Goal: Navigation & Orientation: Find specific page/section

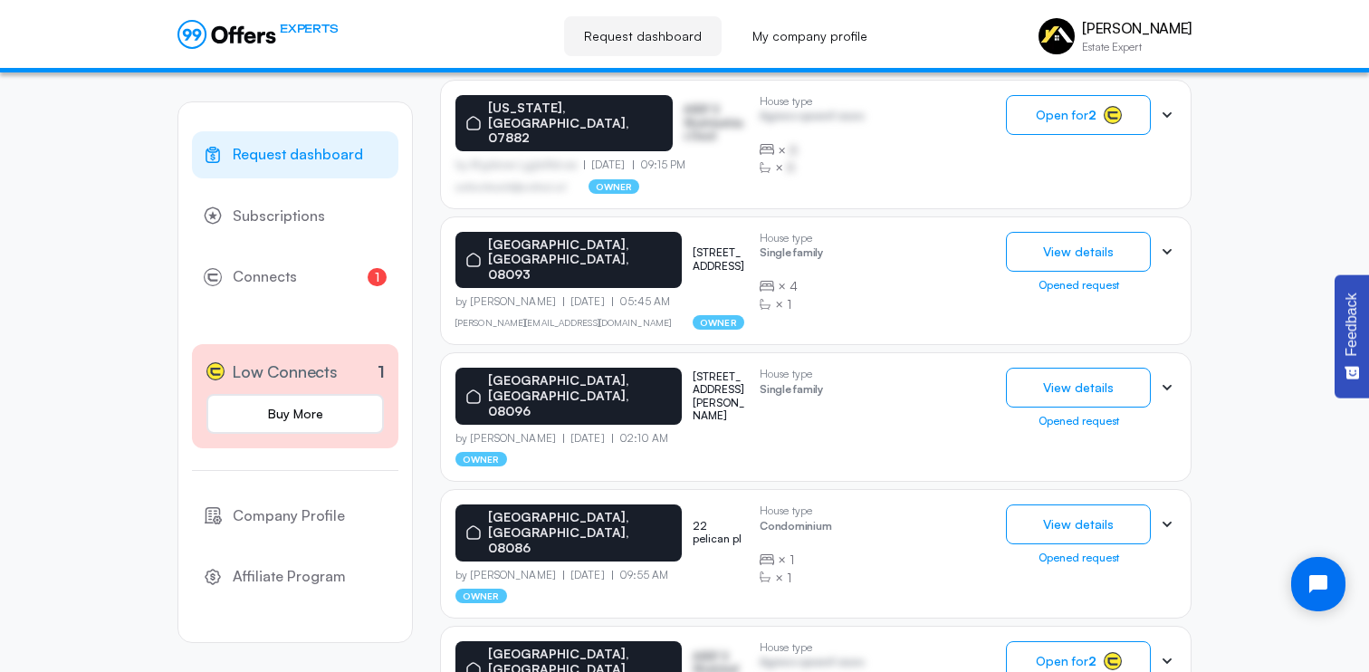
scroll to position [1118, 0]
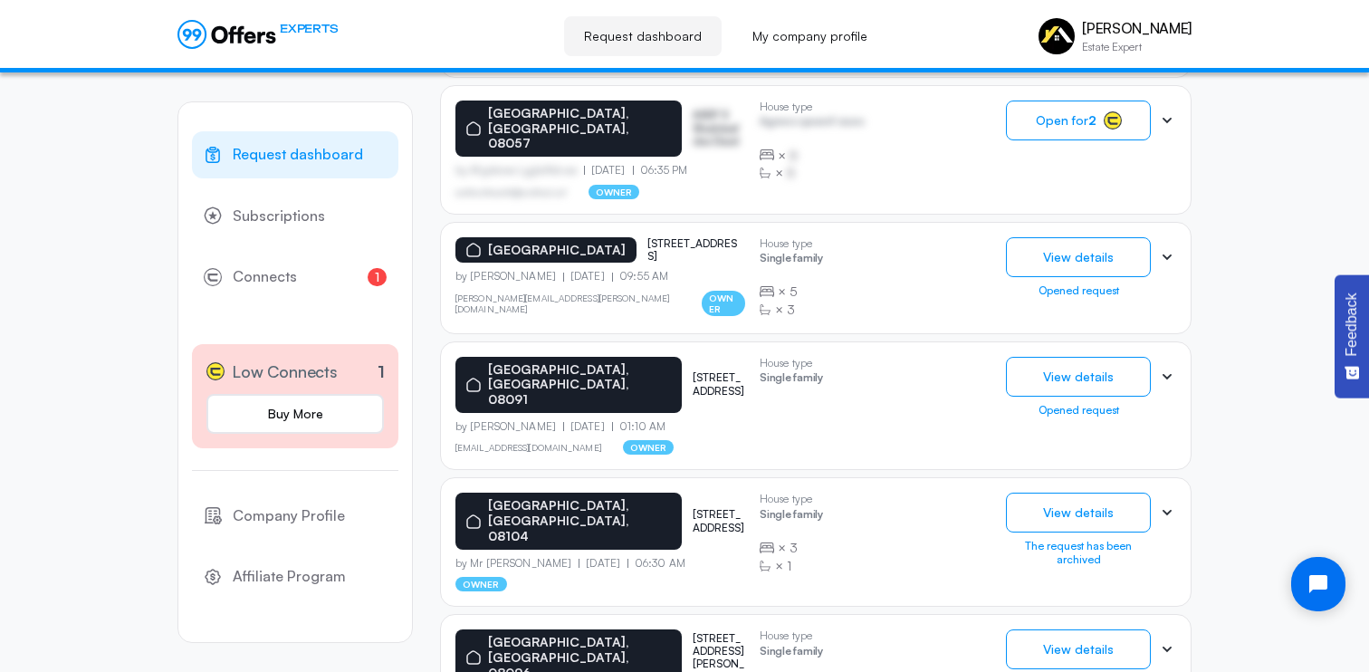
scroll to position [1114, 0]
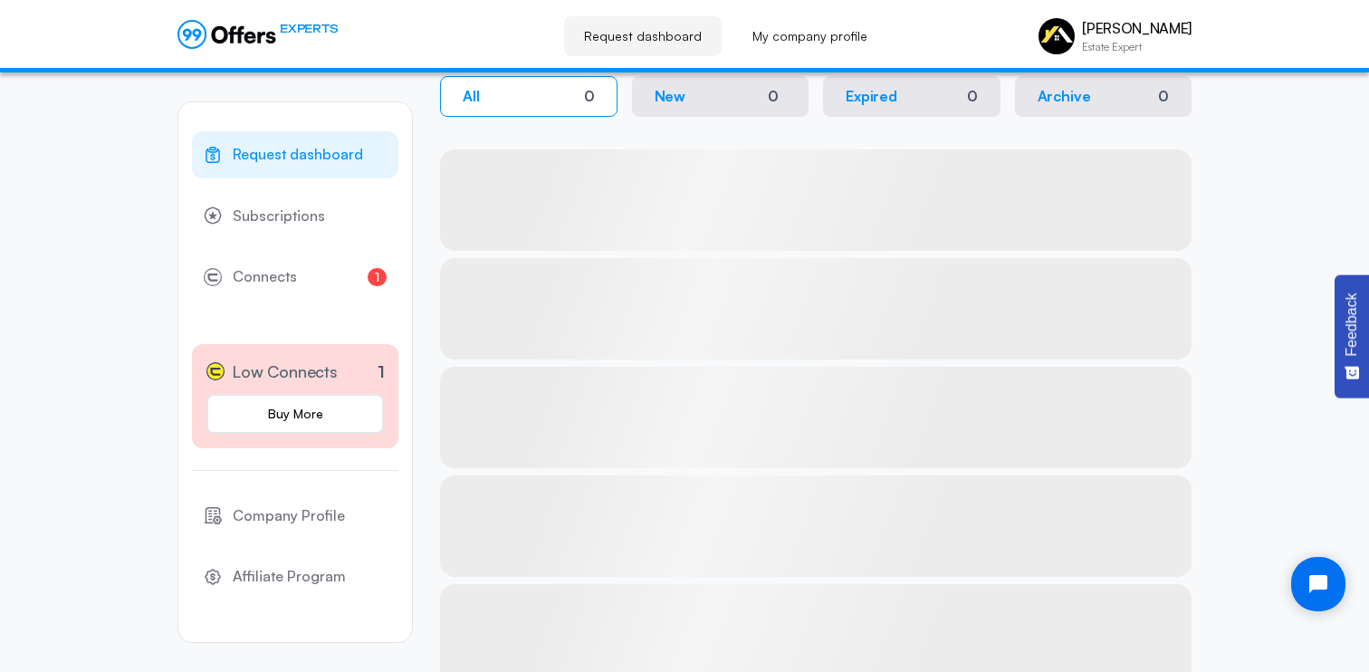
scroll to position [62, 0]
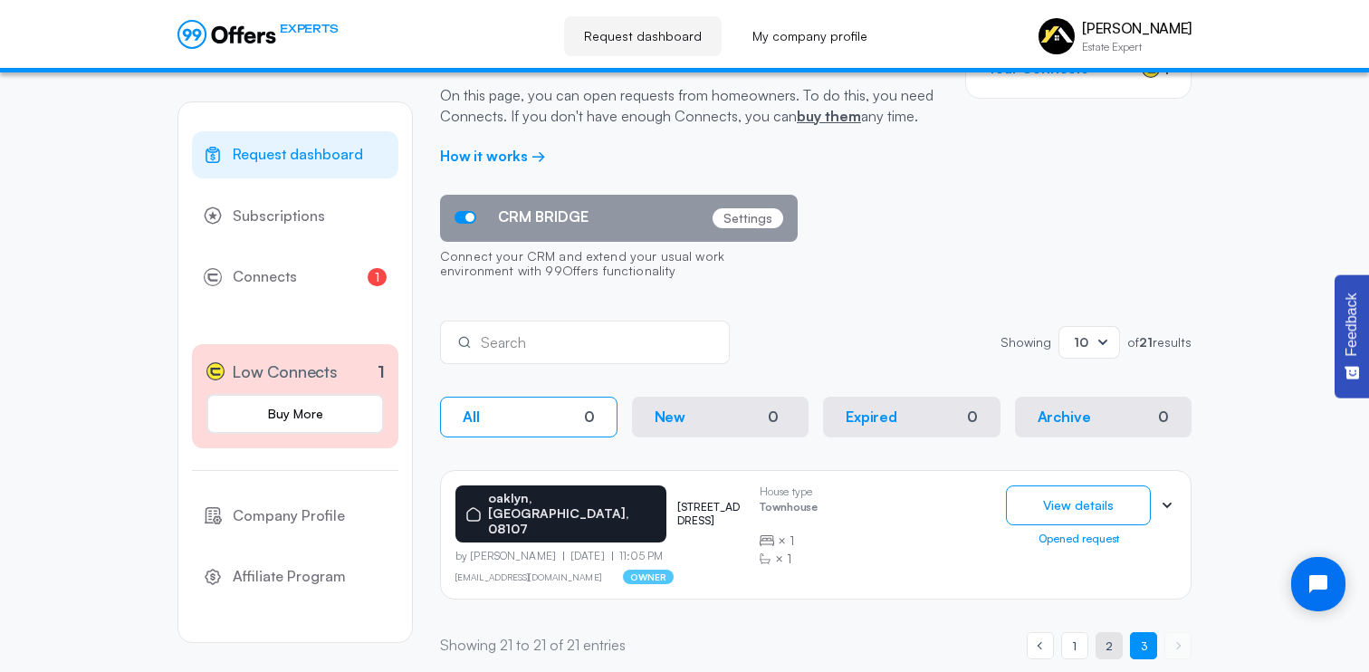
click at [1101, 632] on link "page 2" at bounding box center [1108, 645] width 27 height 27
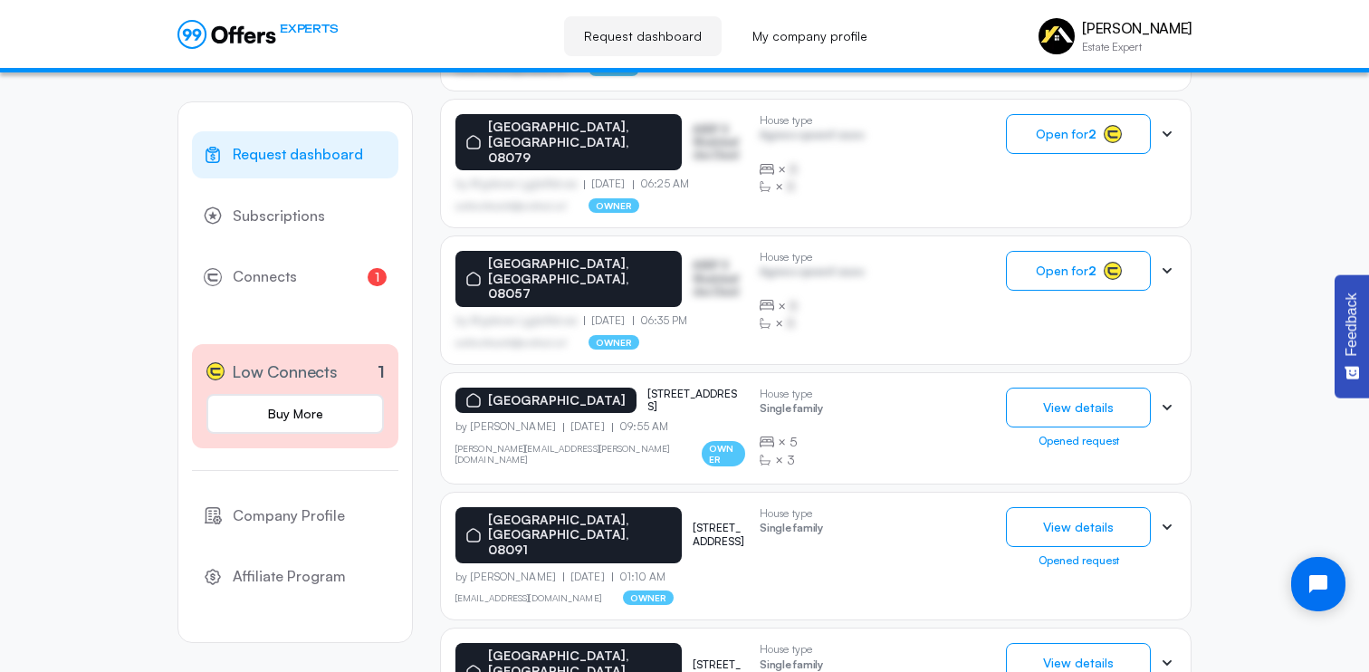
scroll to position [1114, 0]
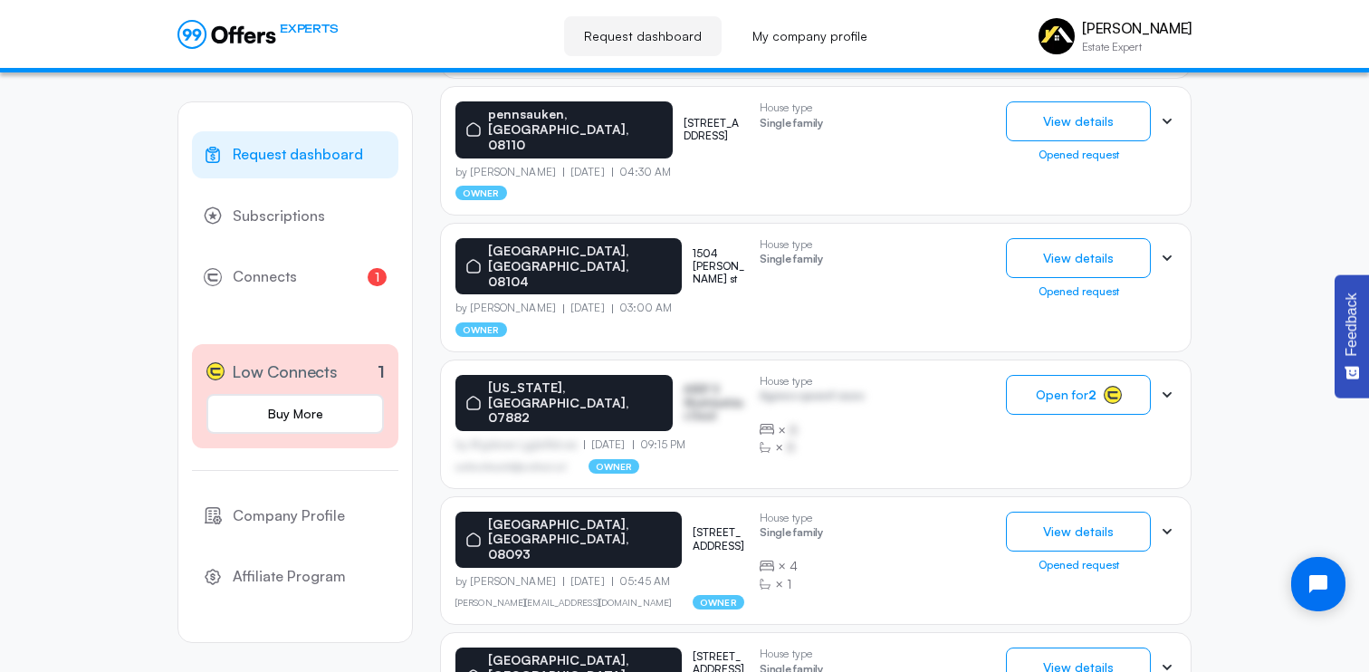
scroll to position [689, 0]
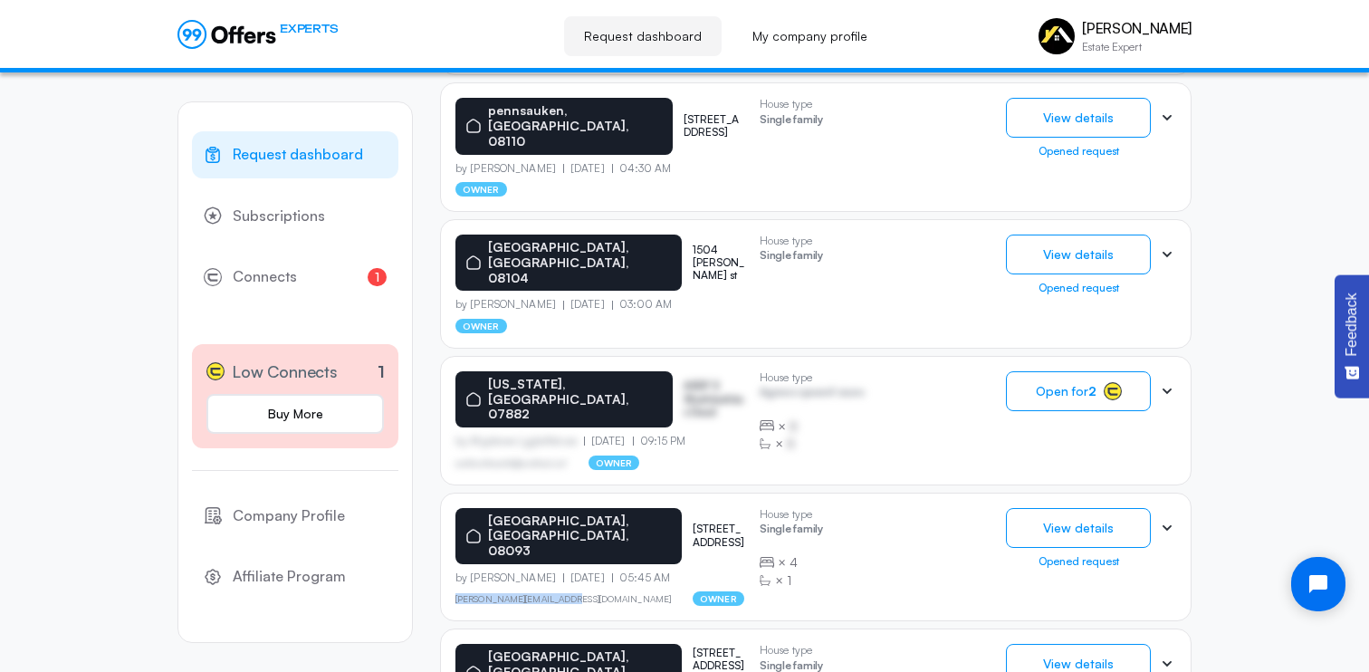
drag, startPoint x: 574, startPoint y: 494, endPoint x: 452, endPoint y: 494, distance: 122.2
click at [452, 494] on div "[GEOGRAPHIC_DATA] [STREET_ADDRESS][GEOGRAPHIC_DATA][PERSON_NAME] [DATE] 05:45 A…" at bounding box center [815, 556] width 751 height 129
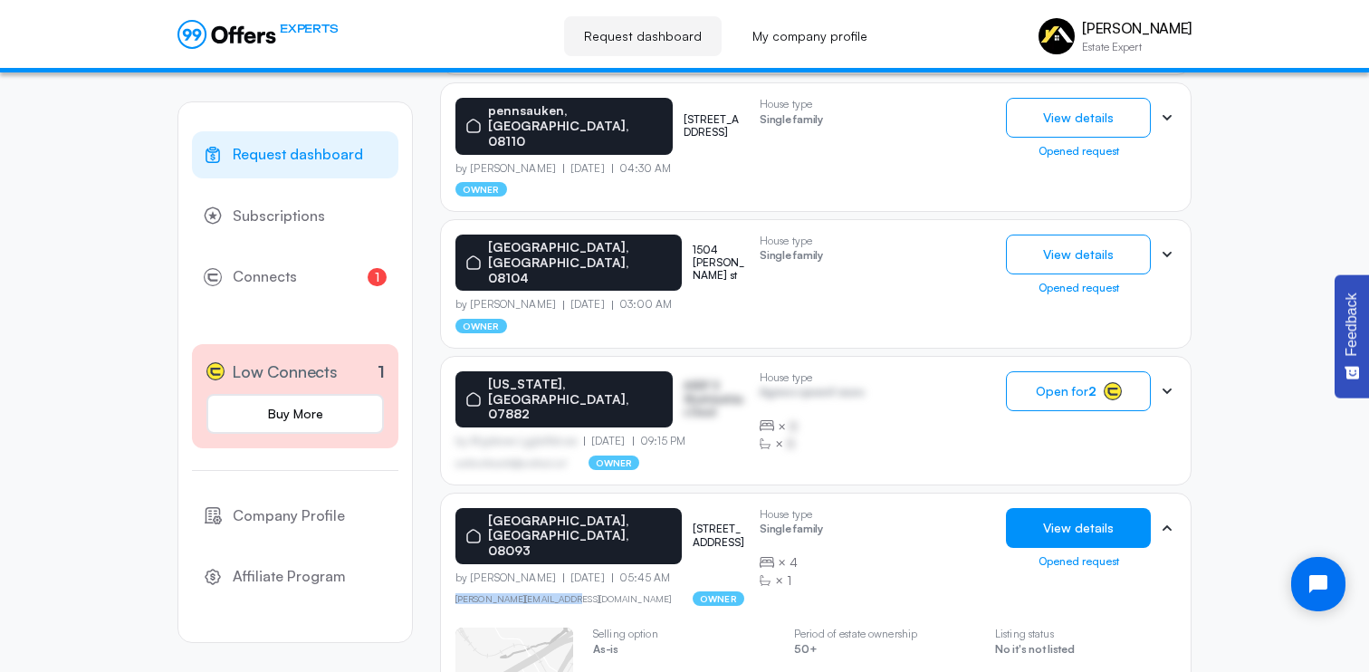
click at [1045, 508] on button "View details" at bounding box center [1078, 528] width 145 height 40
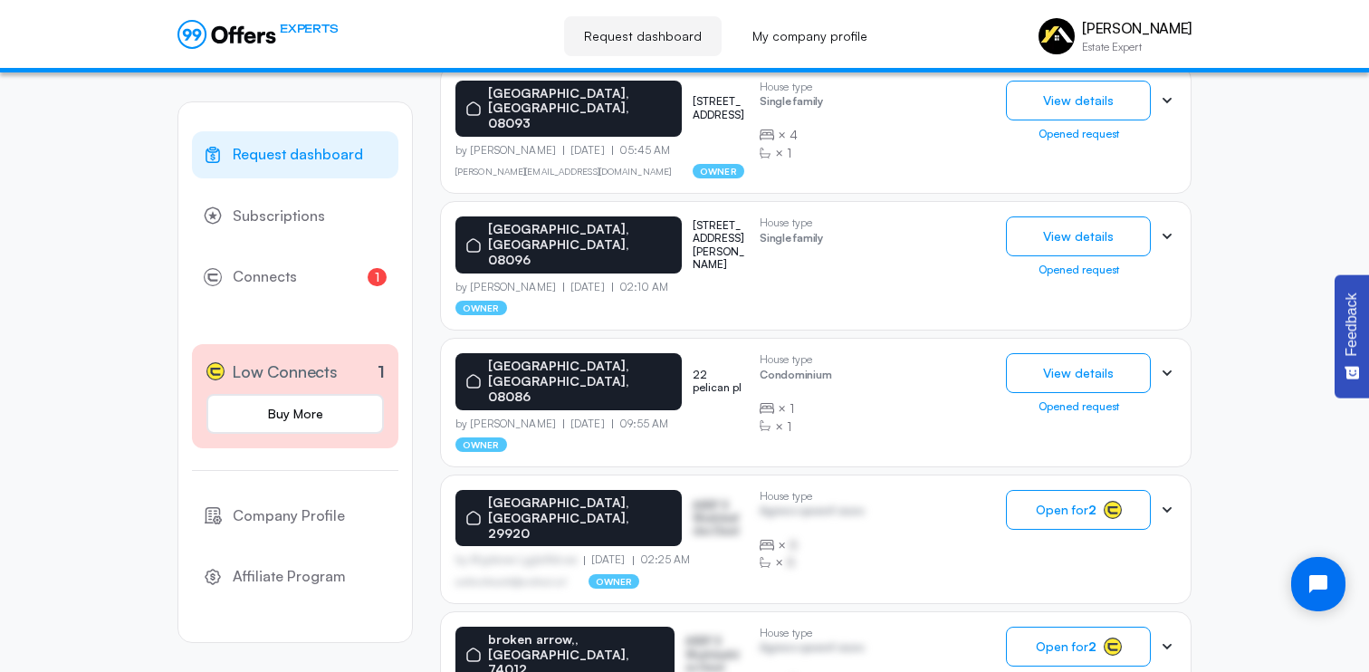
scroll to position [1118, 0]
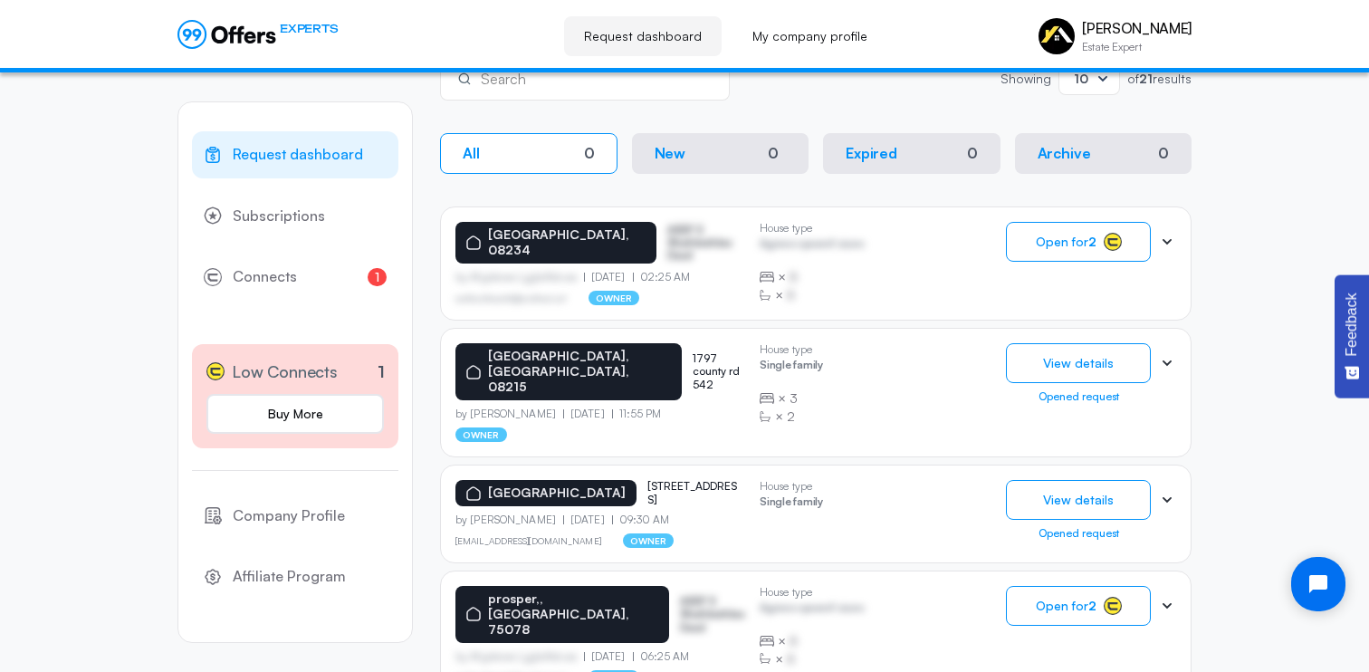
scroll to position [324, 0]
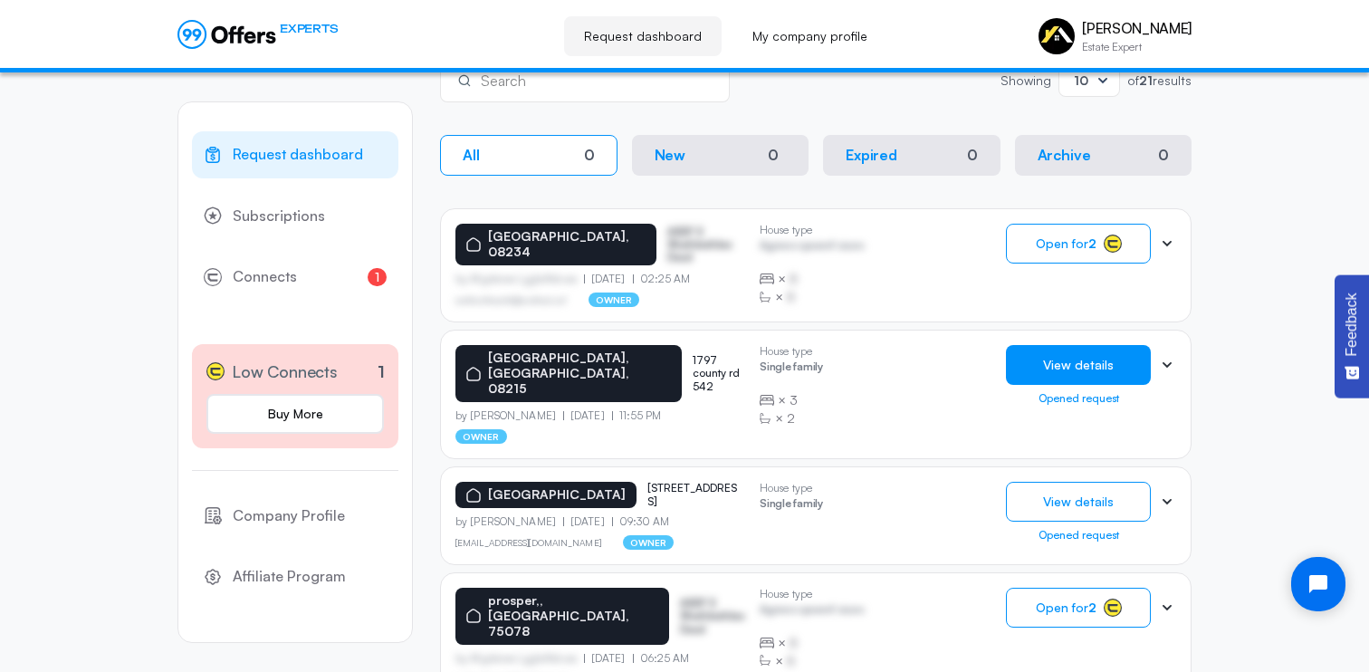
click at [1076, 366] on button "View details" at bounding box center [1078, 365] width 145 height 40
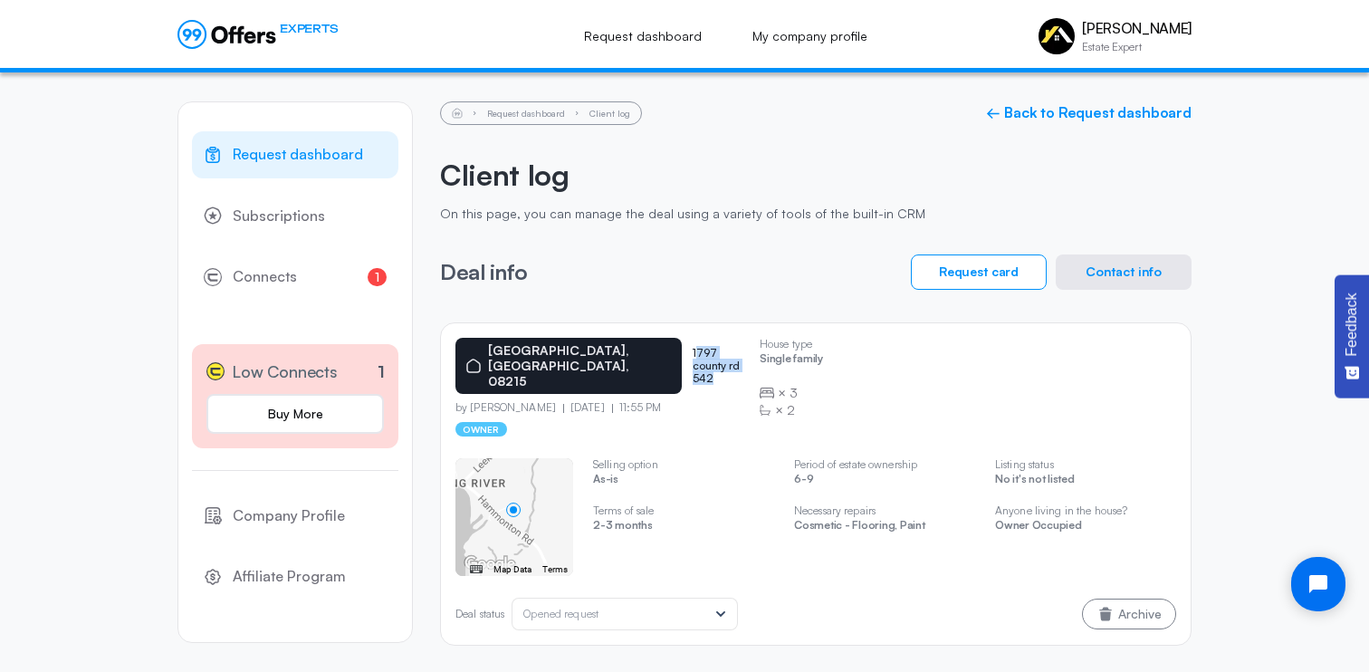
drag, startPoint x: 661, startPoint y: 350, endPoint x: 688, endPoint y: 364, distance: 30.4
click at [692, 364] on p "1797 county rd 542" at bounding box center [718, 366] width 52 height 39
drag, startPoint x: 685, startPoint y: 364, endPoint x: 656, endPoint y: 345, distance: 34.6
click at [656, 345] on div "[GEOGRAPHIC_DATA] [STREET_ADDRESS]" at bounding box center [600, 366] width 290 height 56
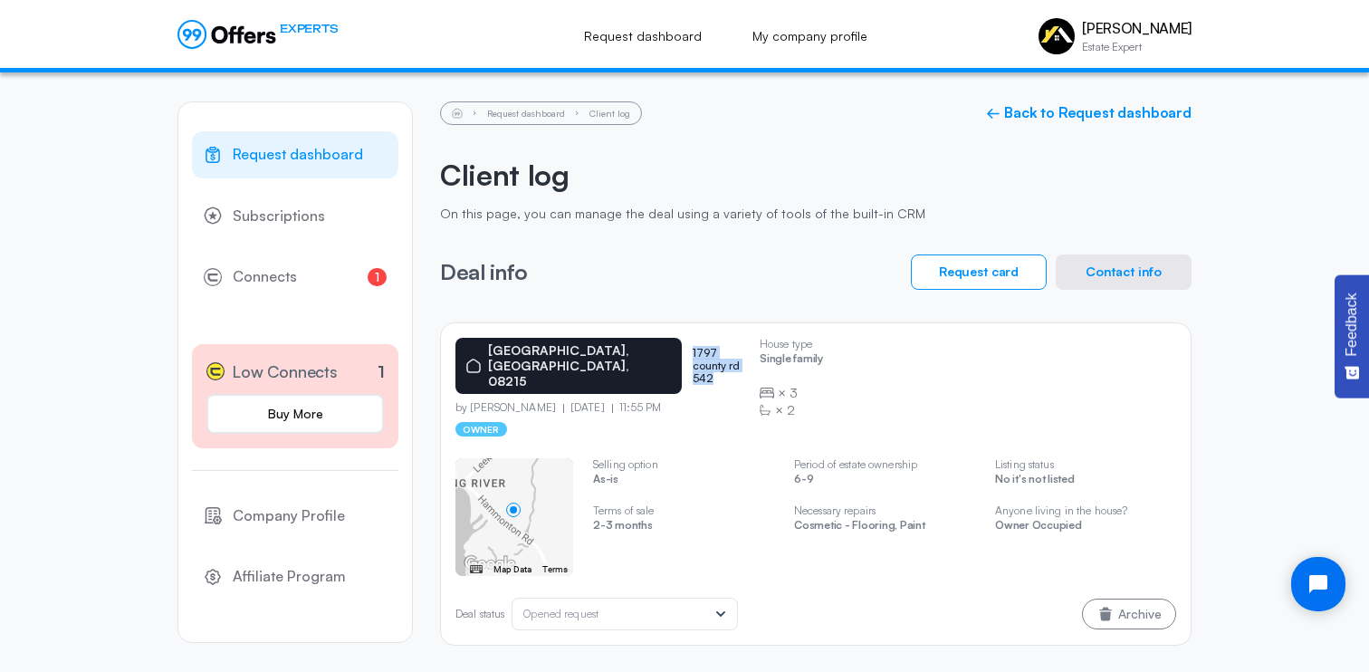
copy p "1797 county rd 542"
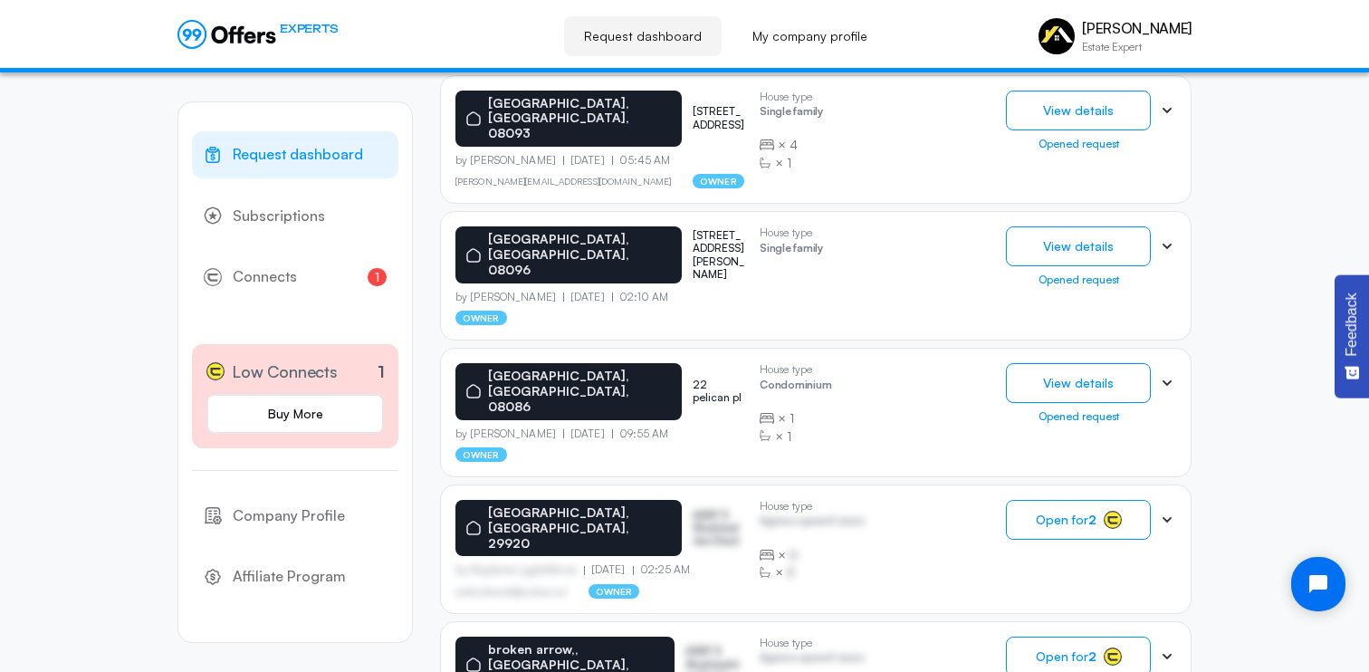
scroll to position [1118, 0]
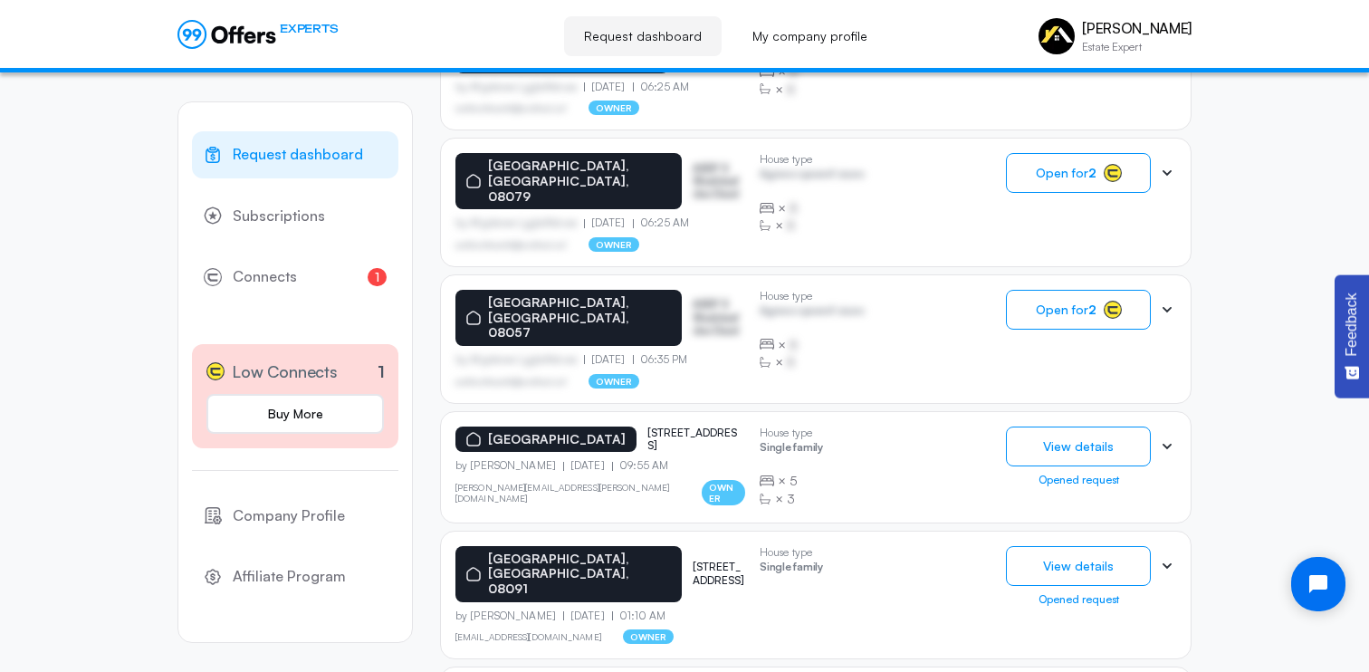
scroll to position [896, 0]
click at [583, 431] on p "[GEOGRAPHIC_DATA]" at bounding box center [557, 438] width 138 height 15
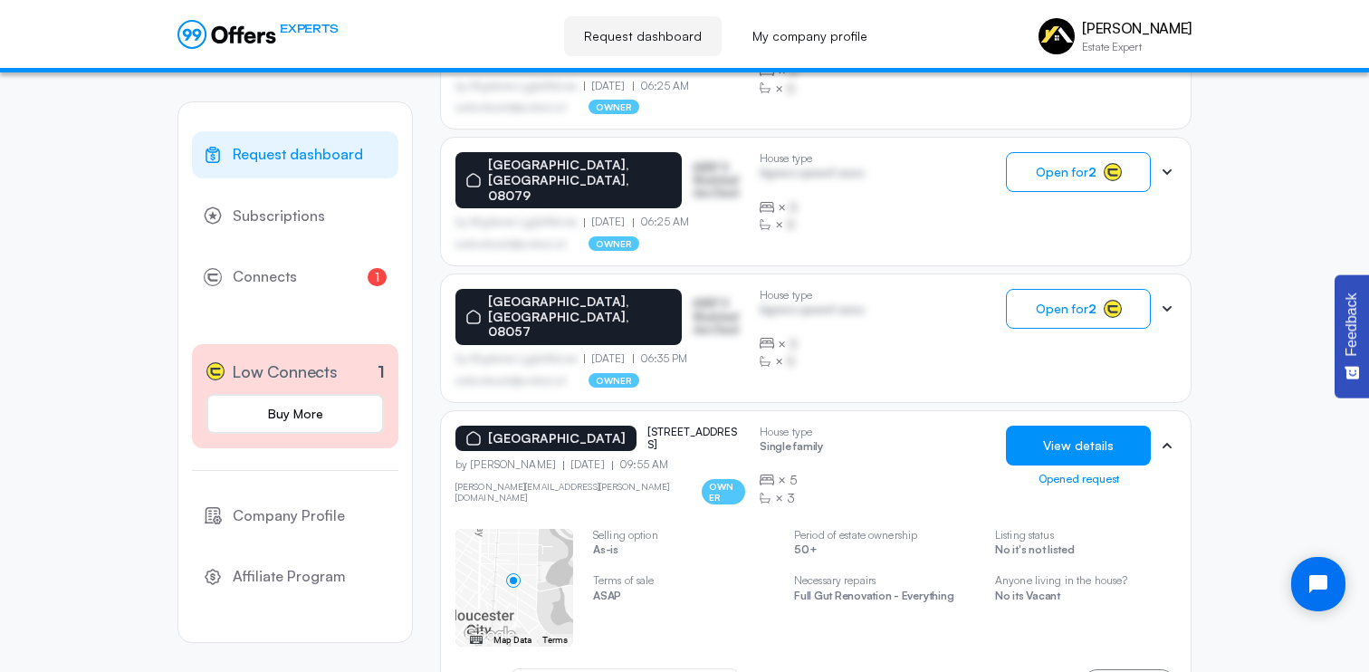
click at [1040, 425] on button "View details" at bounding box center [1078, 445] width 145 height 40
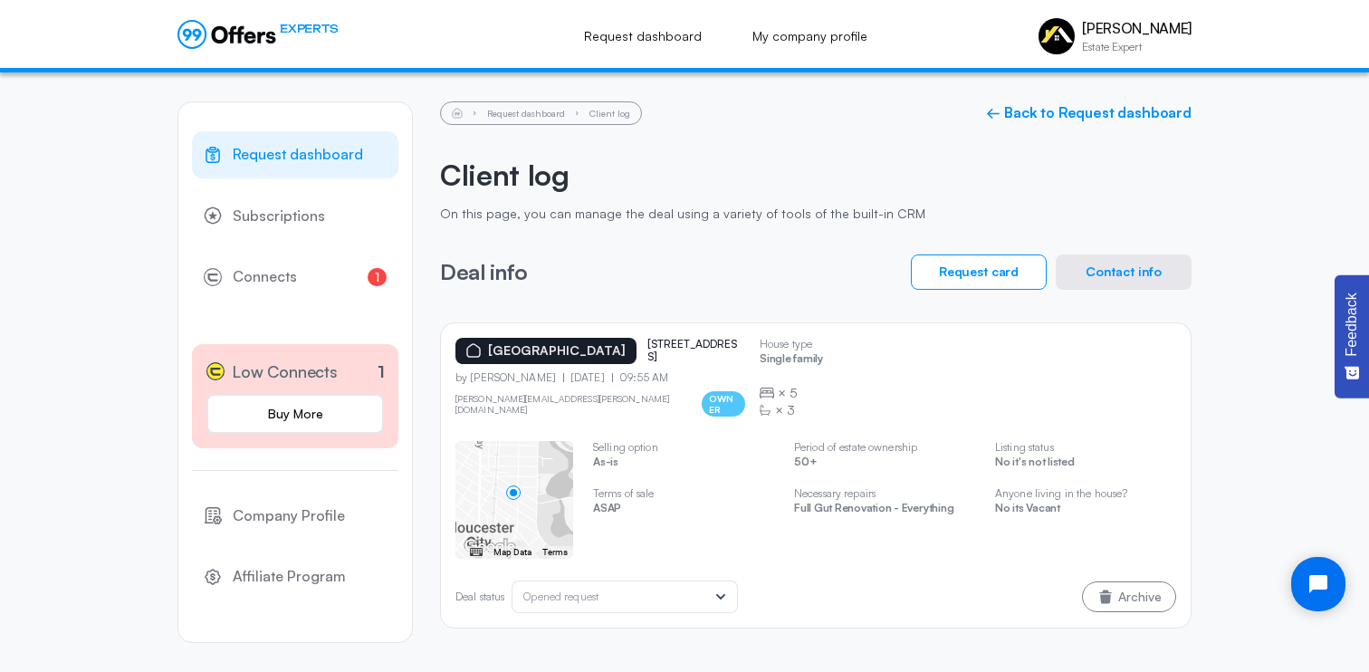
drag, startPoint x: 530, startPoint y: 361, endPoint x: 483, endPoint y: 342, distance: 50.8
click at [483, 342] on div "[GEOGRAPHIC_DATA]" at bounding box center [545, 351] width 181 height 26
click at [657, 354] on div "[GEOGRAPHIC_DATA] [STREET_ADDRESS]" at bounding box center [600, 351] width 290 height 26
